Goal: Information Seeking & Learning: Learn about a topic

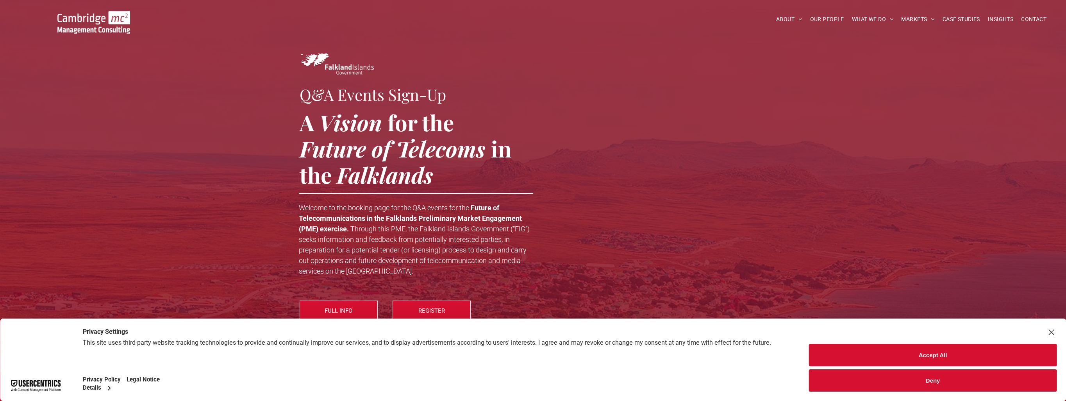
click at [1051, 329] on div "Close Layer" at bounding box center [1051, 332] width 11 height 11
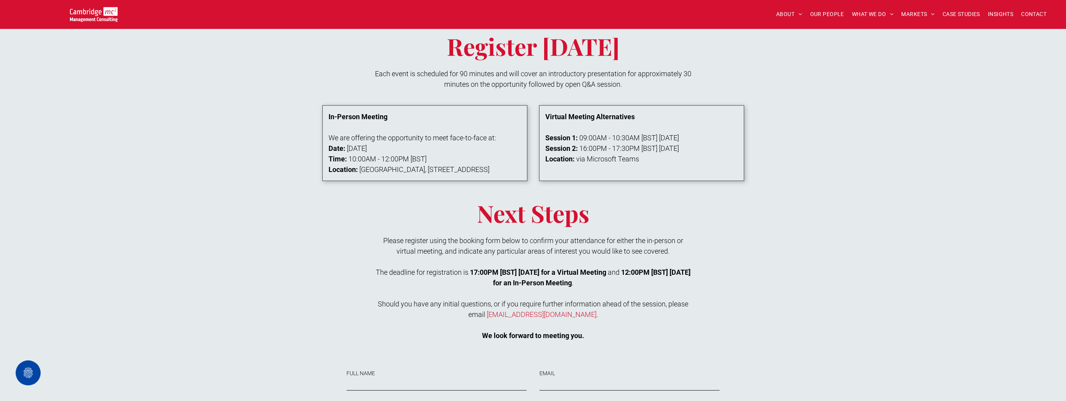
scroll to position [586, 0]
drag, startPoint x: 316, startPoint y: 101, endPoint x: 439, endPoint y: 158, distance: 135.5
click at [439, 158] on div "In-Person Meeting We are offering the opportunity to meet face-to-face at: Date…" at bounding box center [533, 144] width 469 height 88
drag, startPoint x: 439, startPoint y: 158, endPoint x: 399, endPoint y: 214, distance: 69.1
click at [399, 214] on h2 "Next Steps" at bounding box center [533, 213] width 317 height 31
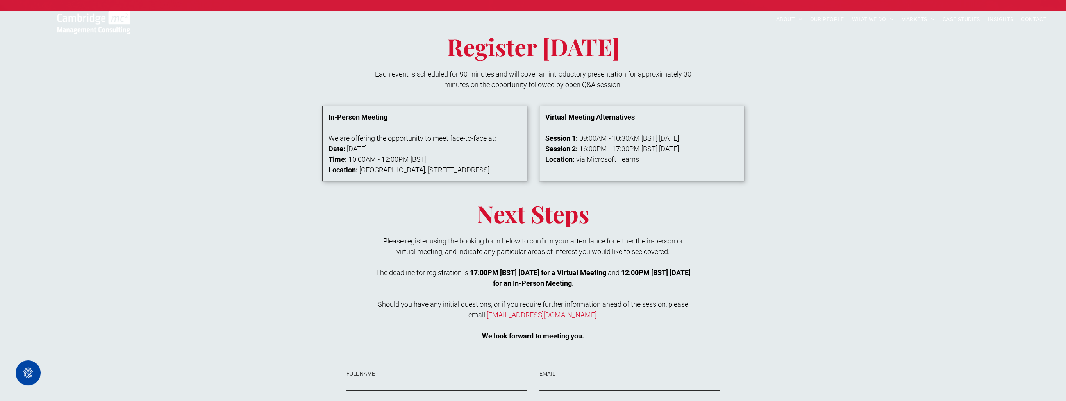
scroll to position [586, 0]
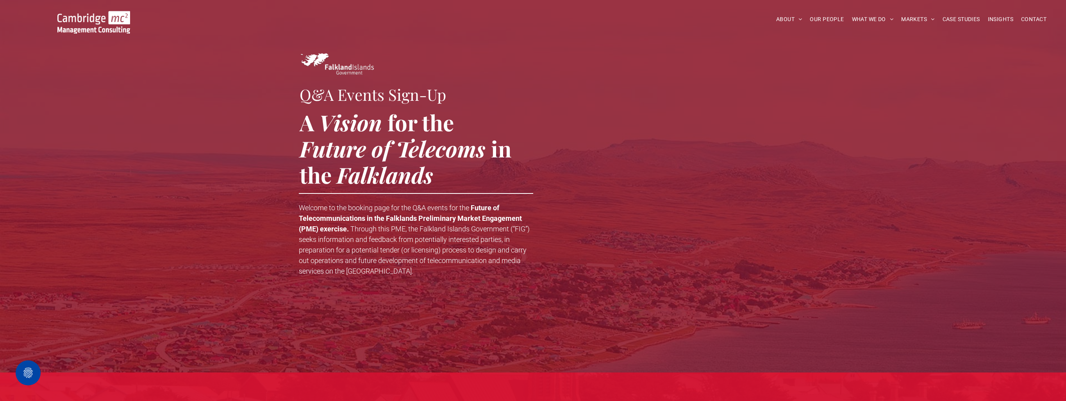
scroll to position [586, 0]
